Goal: Information Seeking & Learning: Check status

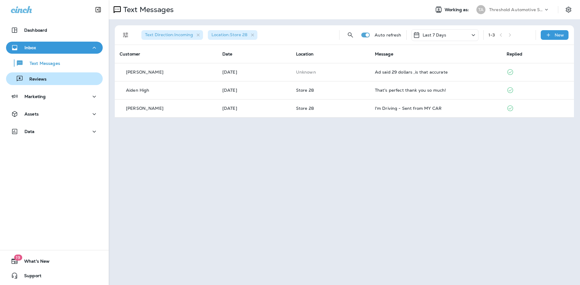
click at [42, 73] on button "Reviews" at bounding box center [54, 78] width 97 height 13
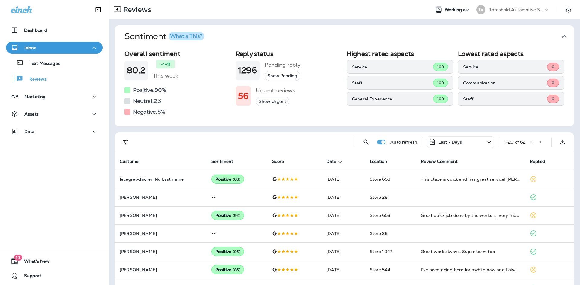
click at [128, 138] on button "Filters" at bounding box center [126, 142] width 12 height 12
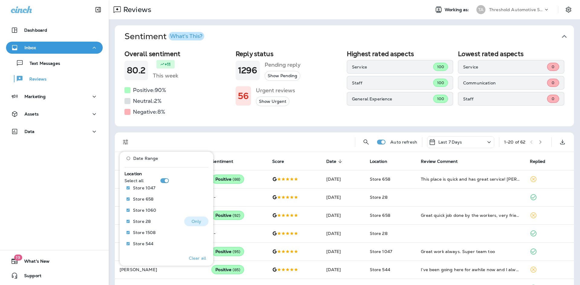
scroll to position [266, 0]
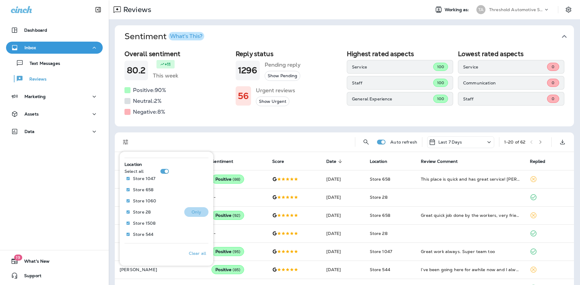
drag, startPoint x: 191, startPoint y: 211, endPoint x: 194, endPoint y: 211, distance: 3.3
click at [191, 211] on p "Only" at bounding box center [196, 212] width 10 height 5
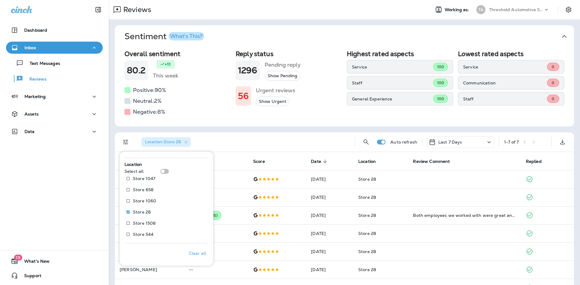
click at [472, 163] on th "Review Comment" at bounding box center [464, 161] width 113 height 18
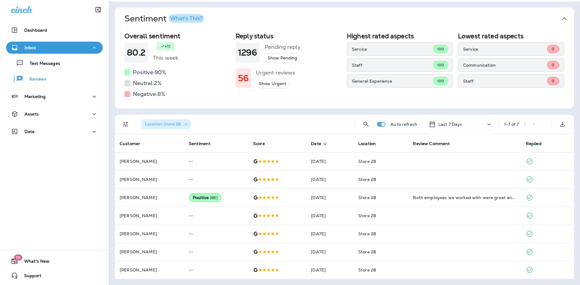
scroll to position [18, 0]
click at [42, 64] on p "Text Messages" at bounding box center [42, 64] width 37 height 6
